Goal: Navigation & Orientation: Find specific page/section

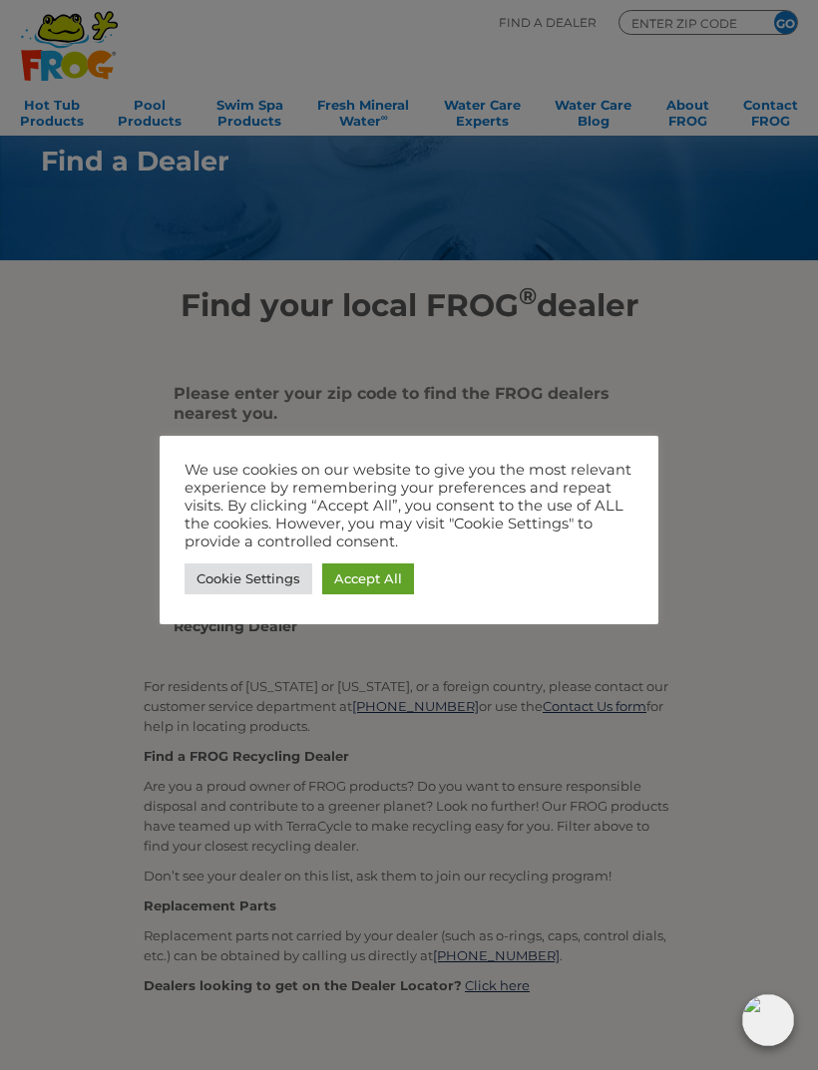
click at [379, 579] on link "Accept All" at bounding box center [368, 578] width 92 height 31
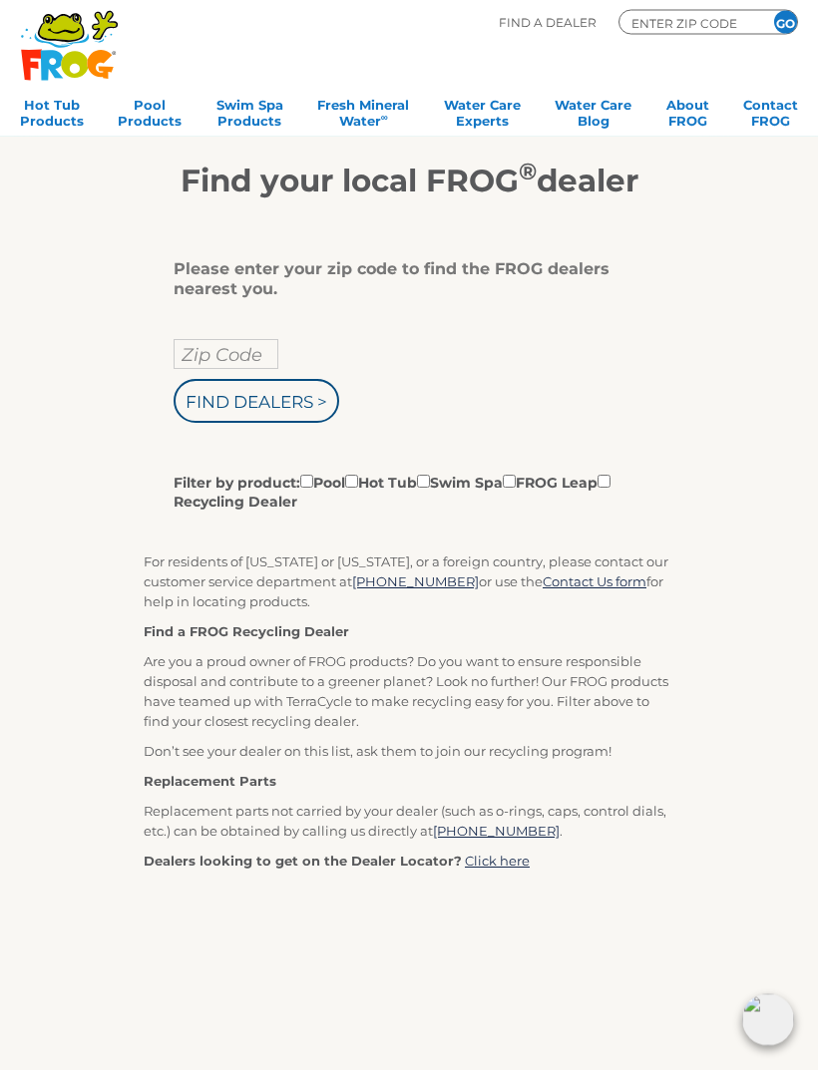
scroll to position [119, 0]
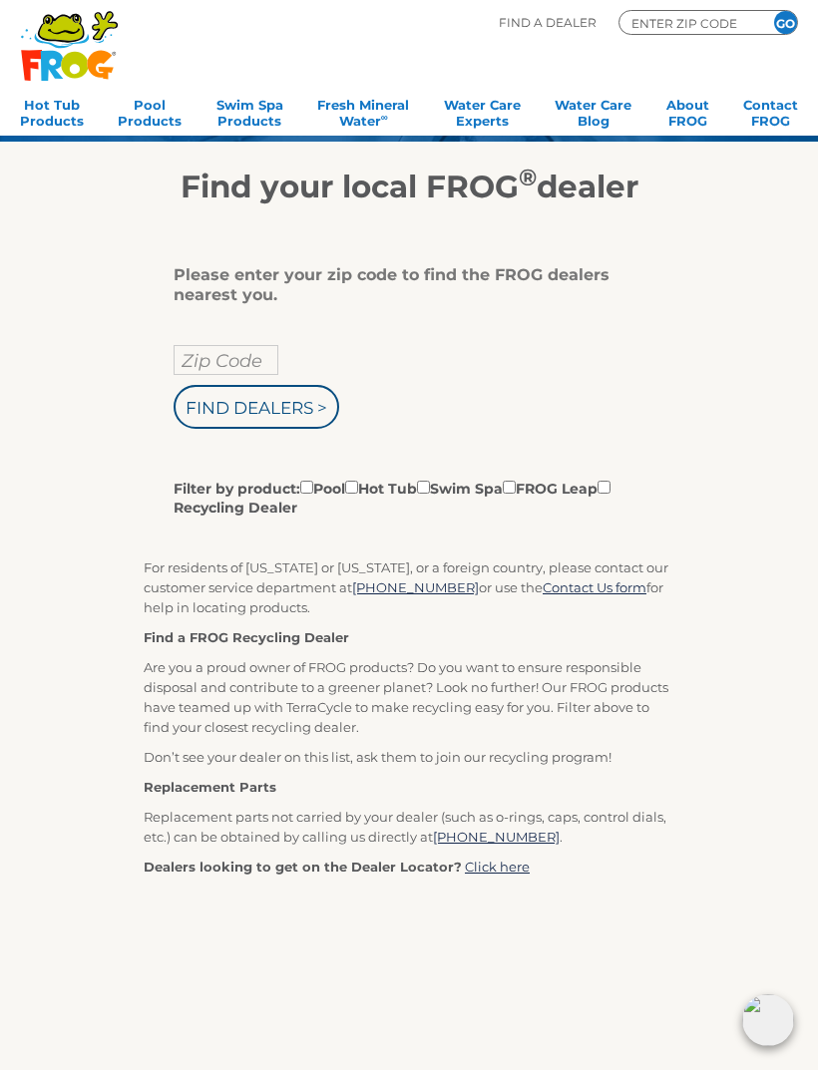
click at [243, 370] on input "Zip Code" at bounding box center [225, 360] width 105 height 30
type input "59701"
click at [297, 415] on input "Find Dealers >" at bounding box center [256, 407] width 166 height 44
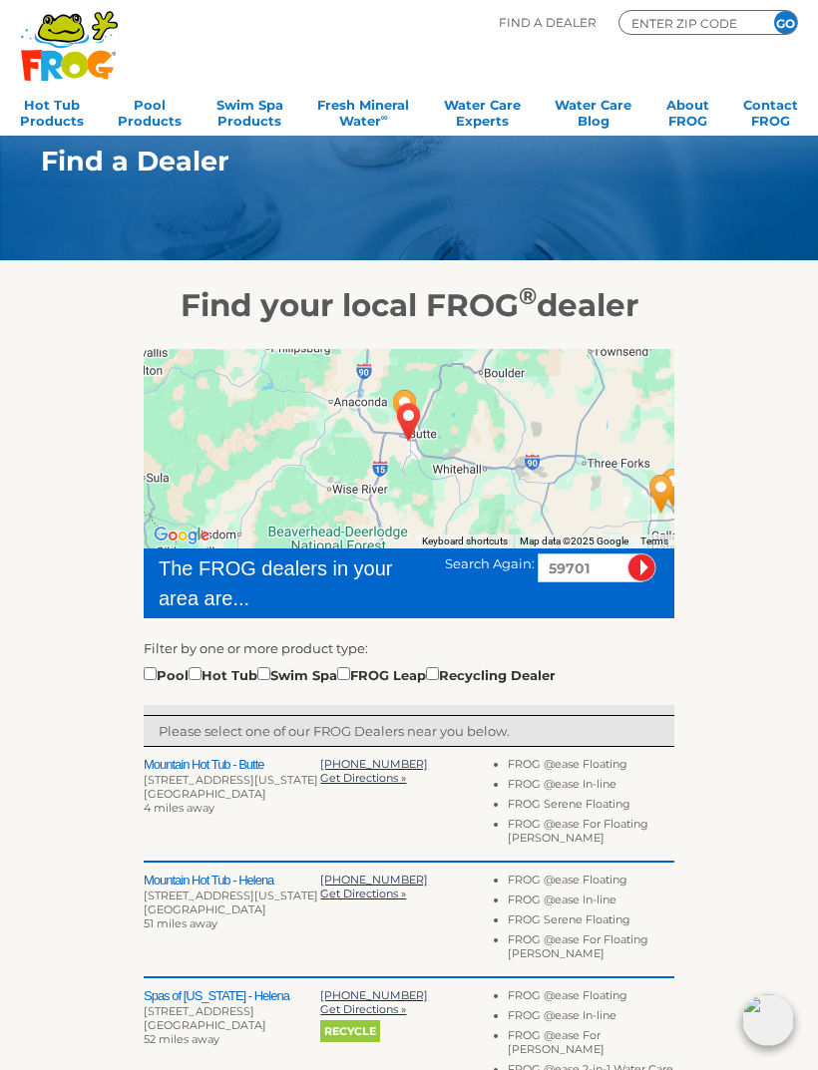
click at [227, 681] on div "Pool Hot Tub Swim Spa FROG Leap Recycling Dealer" at bounding box center [350, 674] width 412 height 22
click at [201, 679] on input "checkbox" at bounding box center [194, 673] width 13 height 13
checkbox input "true"
